Goal: Transaction & Acquisition: Book appointment/travel/reservation

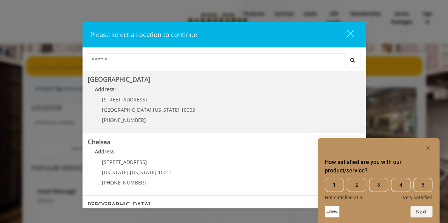
click at [188, 93] on Village "Address:" at bounding box center [224, 91] width 272 height 11
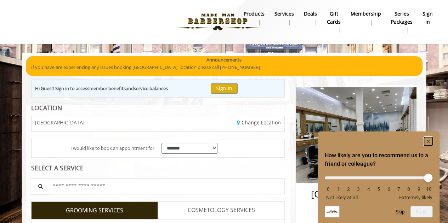
click at [427, 141] on icon "Hide survey" at bounding box center [428, 142] width 4 height 4
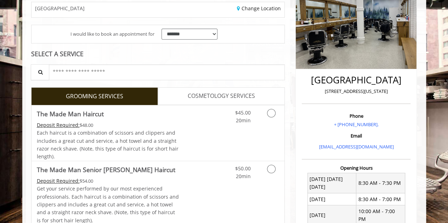
scroll to position [117, 0]
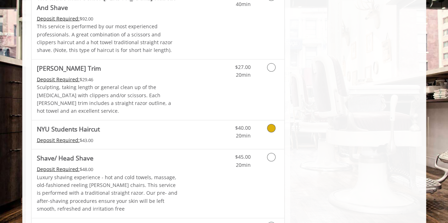
click at [133, 124] on span "NYU Students Haircut" at bounding box center [108, 129] width 142 height 10
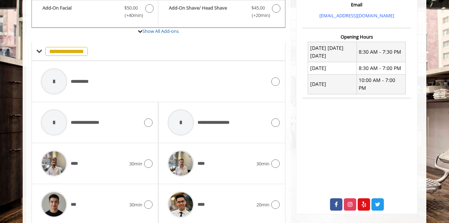
scroll to position [352, 0]
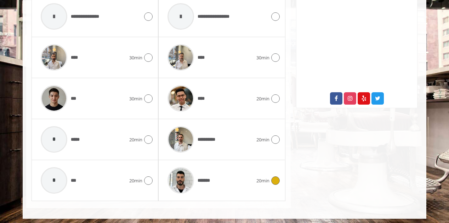
click at [268, 184] on div "******* 20min" at bounding box center [221, 181] width 115 height 34
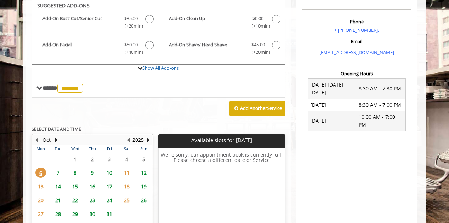
scroll to position [207, 0]
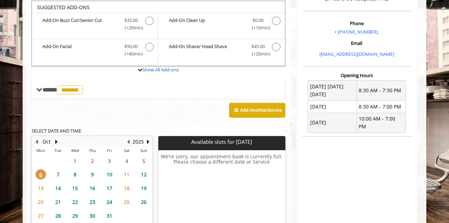
click at [93, 172] on span "9" at bounding box center [92, 174] width 11 height 10
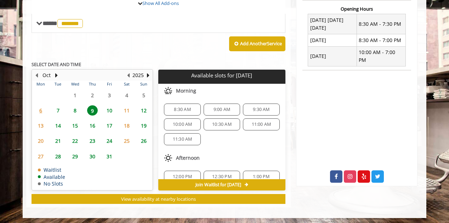
scroll to position [75, 0]
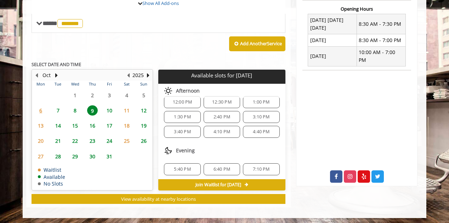
click at [188, 167] on span "5:40 PM" at bounding box center [182, 170] width 17 height 6
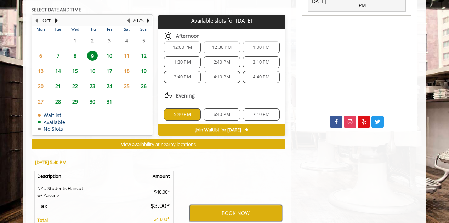
scroll to position [401, 0]
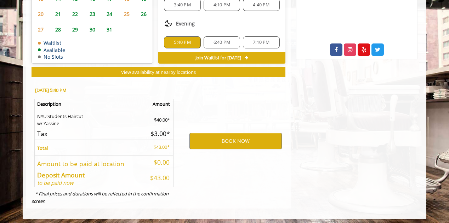
click at [178, 128] on div "Thu, Oct 09 2025 @ 5:40 PM Description Amount NYU Students Haircut w/ Yassine $…" at bounding box center [103, 145] width 154 height 128
click at [229, 135] on button "BOOK NOW" at bounding box center [235, 141] width 92 height 16
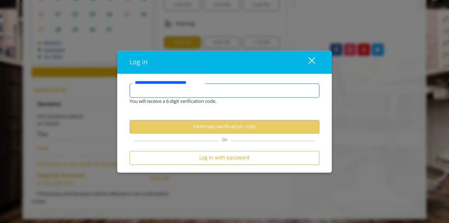
click at [206, 94] on input "**********" at bounding box center [225, 91] width 190 height 14
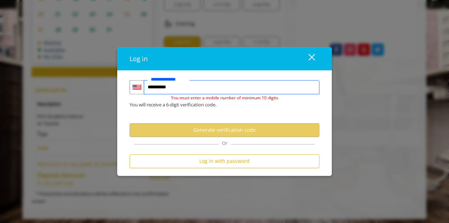
type input "**********"
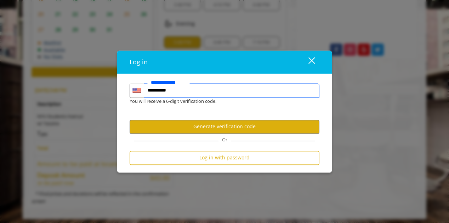
scroll to position [0, 0]
click at [218, 123] on button "Generate verification code" at bounding box center [225, 127] width 190 height 14
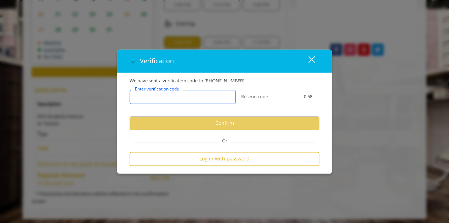
click at [200, 97] on input "Enter verification code" at bounding box center [183, 97] width 106 height 14
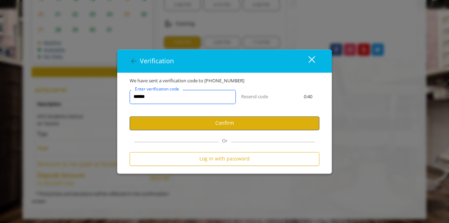
type input "******"
click at [221, 120] on button "Confirm" at bounding box center [225, 123] width 190 height 14
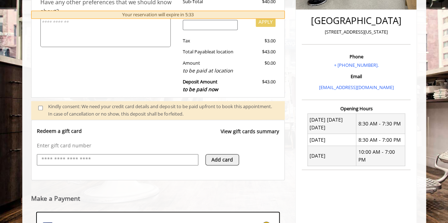
scroll to position [279, 0]
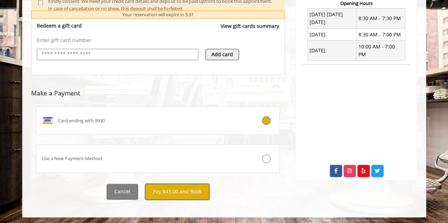
click at [173, 186] on button "Pay $43.00 and Book" at bounding box center [177, 192] width 64 height 16
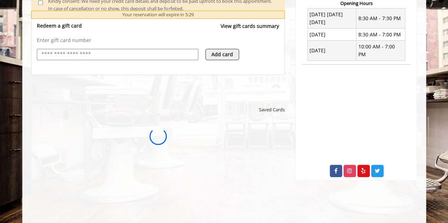
scroll to position [0, 0]
